Goal: Task Accomplishment & Management: Use online tool/utility

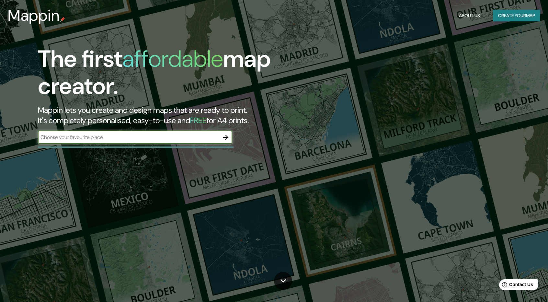
click at [126, 139] on input "text" at bounding box center [128, 136] width 181 height 7
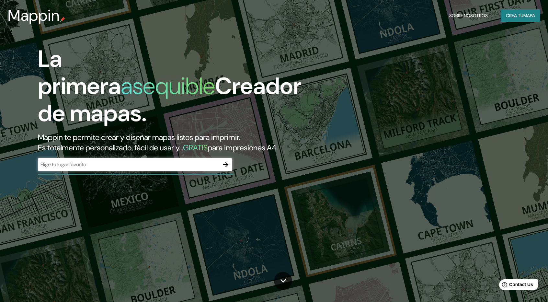
click at [127, 139] on font "Mappin te permite crear y diseñar mapas listos para imprimir." at bounding box center [139, 137] width 202 height 10
click at [114, 160] on div "​" at bounding box center [135, 164] width 194 height 13
type input "huancayo"
click at [137, 161] on input "huancayo" at bounding box center [128, 164] width 181 height 7
click at [223, 165] on icon "button" at bounding box center [226, 165] width 8 height 8
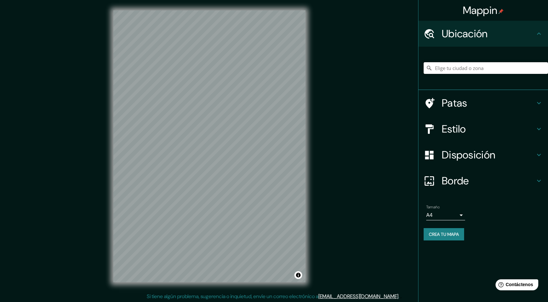
click at [453, 70] on input "Elige tu ciudad o zona" at bounding box center [485, 68] width 124 height 12
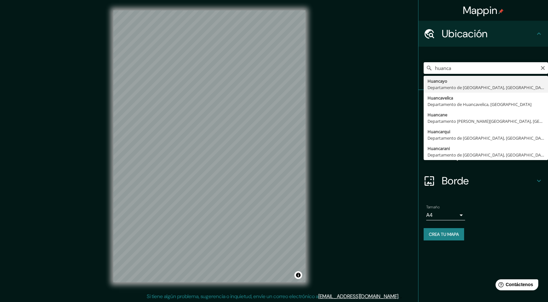
type input "Huancayo, [GEOGRAPHIC_DATA], [GEOGRAPHIC_DATA]"
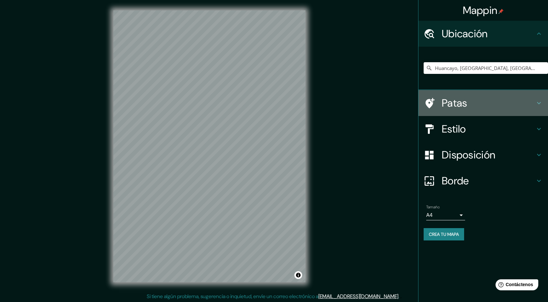
click at [506, 104] on h4 "Patas" at bounding box center [488, 102] width 93 height 13
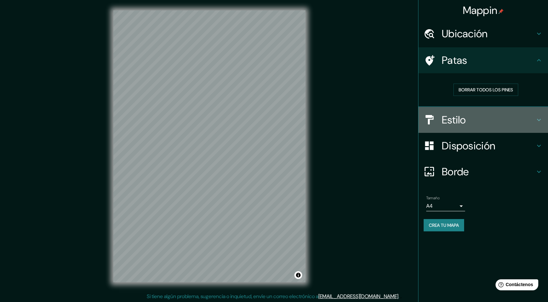
click at [503, 119] on h4 "Estilo" at bounding box center [488, 119] width 93 height 13
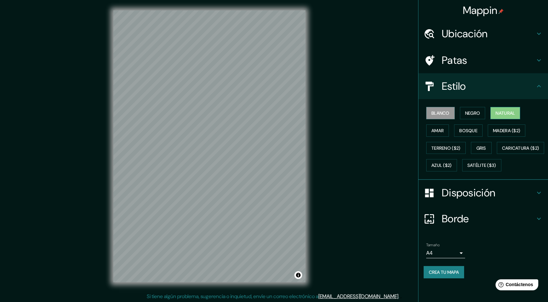
click at [495, 113] on button "Natural" at bounding box center [505, 113] width 30 height 12
click at [479, 113] on font "Negro" at bounding box center [472, 113] width 15 height 6
click at [500, 117] on font "Natural" at bounding box center [504, 113] width 19 height 8
click at [442, 132] on font "Amar" at bounding box center [437, 131] width 12 height 6
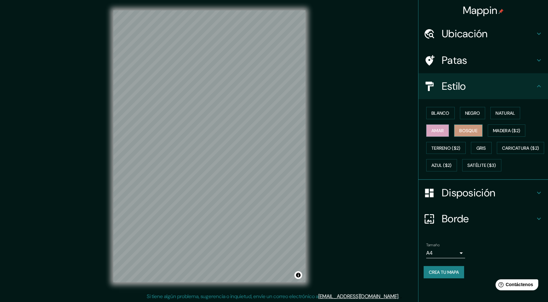
click at [466, 130] on font "Bosque" at bounding box center [468, 131] width 18 height 6
click at [495, 129] on font "Madera ($2)" at bounding box center [506, 131] width 27 height 6
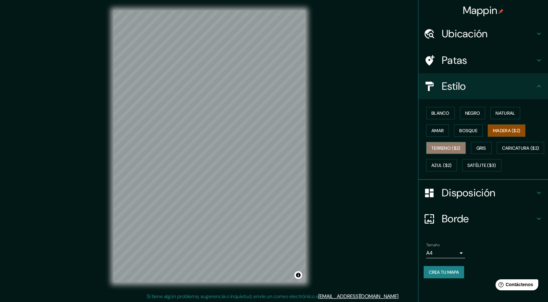
click at [445, 146] on font "Terreno ($2)" at bounding box center [445, 148] width 29 height 6
click at [478, 142] on button "Gris" at bounding box center [481, 148] width 21 height 12
click at [495, 134] on button "Madera ($2)" at bounding box center [506, 130] width 38 height 12
click at [476, 133] on font "Bosque" at bounding box center [468, 130] width 18 height 8
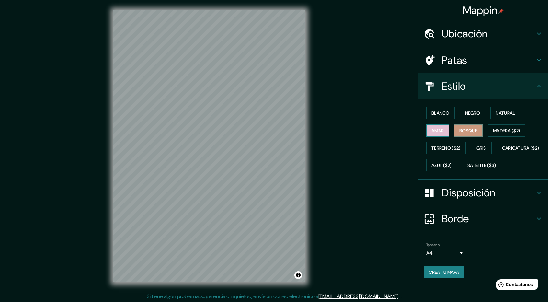
click at [445, 132] on button "Amar" at bounding box center [437, 130] width 23 height 12
click at [506, 117] on button "Natural" at bounding box center [505, 113] width 30 height 12
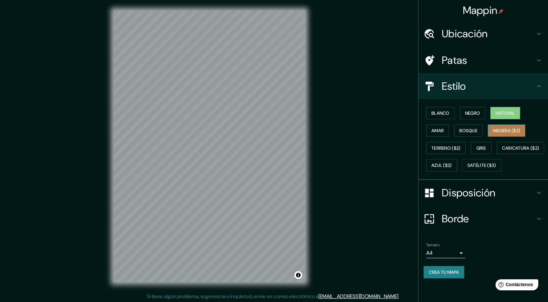
click at [504, 129] on font "Madera ($2)" at bounding box center [506, 131] width 27 height 6
click at [472, 125] on button "Bosque" at bounding box center [468, 130] width 28 height 12
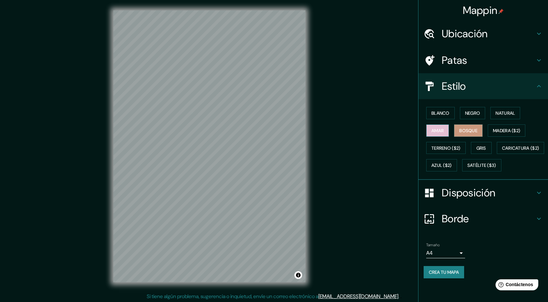
click at [448, 129] on button "Amar" at bounding box center [437, 130] width 23 height 12
click at [442, 115] on font "Blanco" at bounding box center [440, 113] width 18 height 6
click at [464, 115] on button "Negro" at bounding box center [473, 113] width 26 height 12
click at [464, 124] on button "Bosque" at bounding box center [468, 130] width 28 height 12
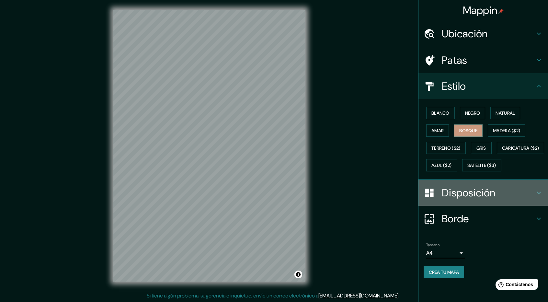
click at [465, 199] on font "Disposición" at bounding box center [468, 193] width 53 height 14
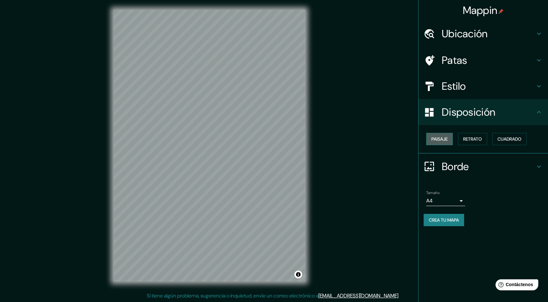
click at [443, 138] on font "Paisaje" at bounding box center [439, 139] width 16 height 6
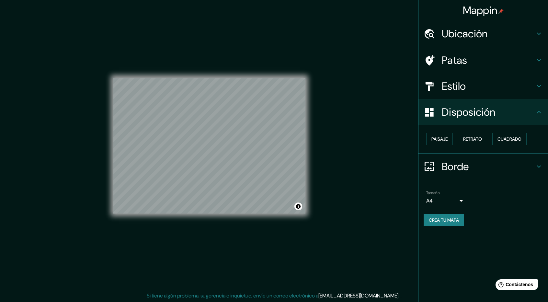
click at [465, 137] on font "Retrato" at bounding box center [472, 139] width 19 height 6
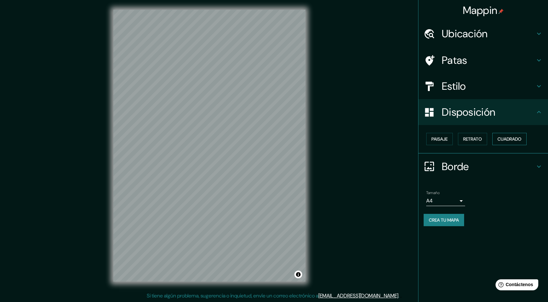
click at [515, 137] on font "Cuadrado" at bounding box center [509, 139] width 24 height 6
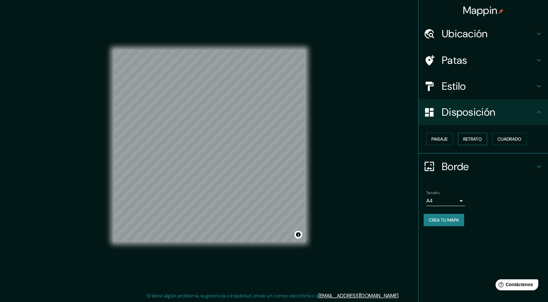
click at [466, 140] on font "Retrato" at bounding box center [472, 139] width 19 height 6
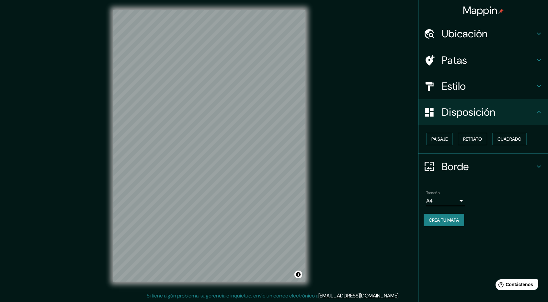
click at [472, 166] on h4 "Borde" at bounding box center [488, 166] width 93 height 13
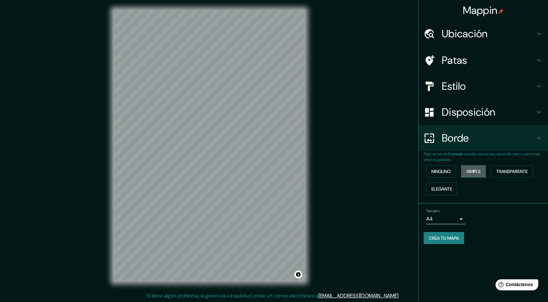
click at [471, 171] on font "Simple" at bounding box center [473, 171] width 14 height 6
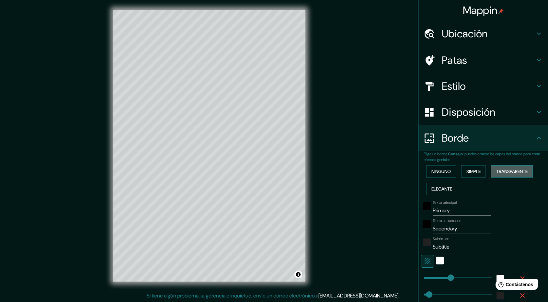
click at [509, 168] on font "Transparente" at bounding box center [511, 171] width 31 height 6
click at [436, 187] on font "Elegante" at bounding box center [441, 189] width 21 height 6
click at [440, 173] on font "Ninguno" at bounding box center [440, 171] width 19 height 6
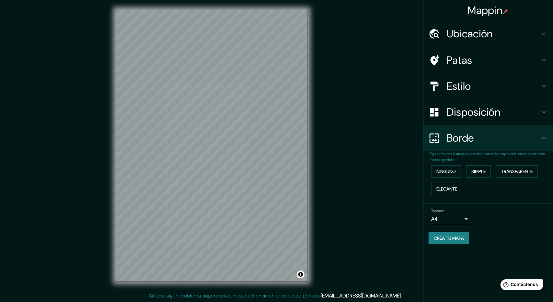
click at [453, 217] on body "Mappin Ubicación Huancayo, [GEOGRAPHIC_DATA], [GEOGRAPHIC_DATA] Patas Estilo Di…" at bounding box center [276, 150] width 553 height 302
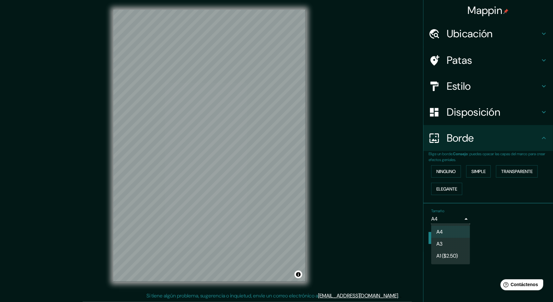
drag, startPoint x: 473, startPoint y: 213, endPoint x: 493, endPoint y: 212, distance: 19.7
click at [473, 213] on div at bounding box center [276, 151] width 553 height 302
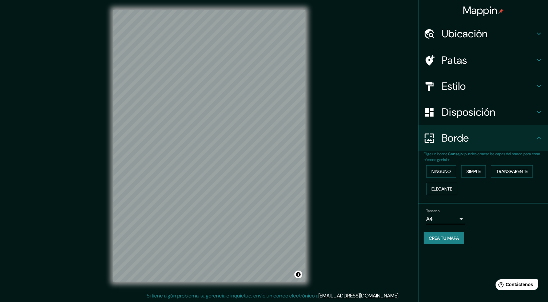
drag, startPoint x: 494, startPoint y: 212, endPoint x: 489, endPoint y: 218, distance: 7.8
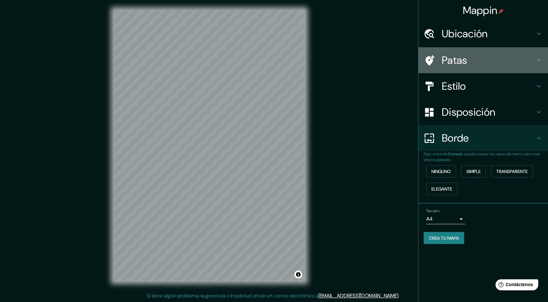
click at [459, 59] on font "Patas" at bounding box center [455, 60] width 26 height 14
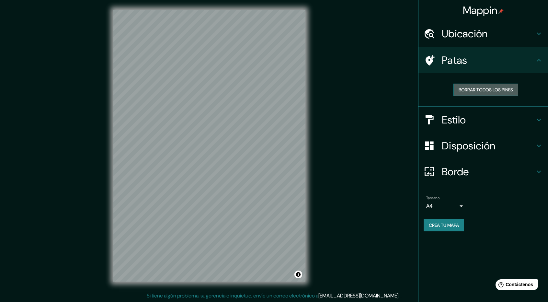
click at [473, 86] on font "Borrar todos los pines" at bounding box center [485, 89] width 54 height 8
click at [453, 226] on font "Crea tu mapa" at bounding box center [444, 225] width 30 height 6
click at [459, 222] on font "Crea tu mapa" at bounding box center [444, 225] width 30 height 6
click at [462, 33] on font "Ubicación" at bounding box center [465, 34] width 46 height 14
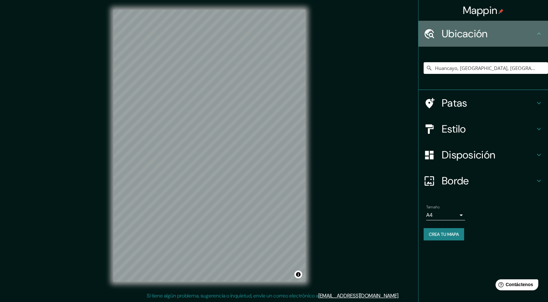
click at [462, 33] on font "Ubicación" at bounding box center [465, 34] width 46 height 14
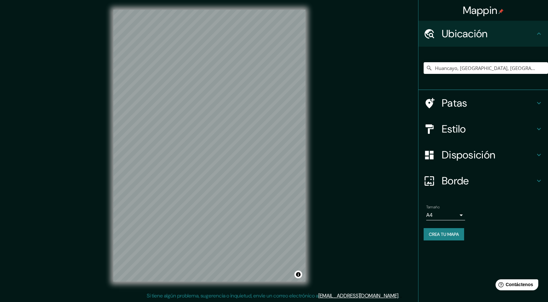
click at [403, 73] on div "Mappin Ubicación Huancayo, [GEOGRAPHIC_DATA], [GEOGRAPHIC_DATA] Patas Estilo Di…" at bounding box center [274, 150] width 548 height 303
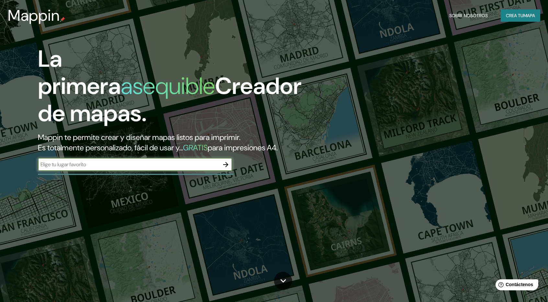
click at [194, 165] on input "text" at bounding box center [128, 164] width 181 height 7
